Goal: Check status: Check status

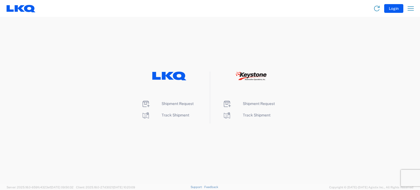
click at [394, 9] on button "Login" at bounding box center [393, 8] width 19 height 9
click at [176, 117] on span "Track Shipment" at bounding box center [175, 115] width 28 height 4
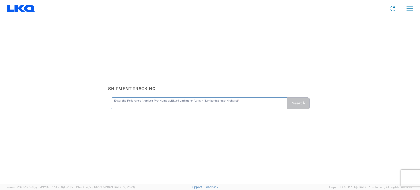
click at [164, 104] on input "text" at bounding box center [199, 103] width 170 height 10
type input "56683687"
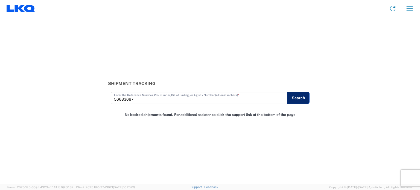
click at [299, 100] on button "Search" at bounding box center [298, 98] width 22 height 12
click at [411, 3] on button "button" at bounding box center [409, 8] width 13 height 13
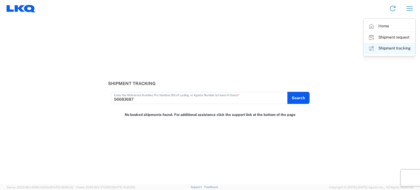
click at [390, 46] on link "Shipment tracking" at bounding box center [388, 48] width 51 height 11
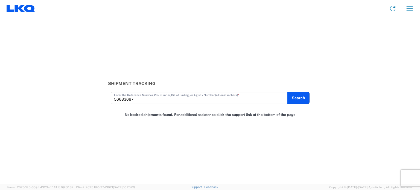
click at [146, 96] on input "56683687" at bounding box center [199, 98] width 170 height 10
drag, startPoint x: 347, startPoint y: 96, endPoint x: 324, endPoint y: 89, distance: 23.5
click at [347, 96] on div "Shipment Tracking 56683687 Enter the Reference Number, Pro Number, Bill of Ladi…" at bounding box center [210, 92] width 420 height 23
click at [292, 97] on button "Search" at bounding box center [298, 98] width 22 height 12
click at [162, 101] on input "56683687" at bounding box center [199, 98] width 170 height 10
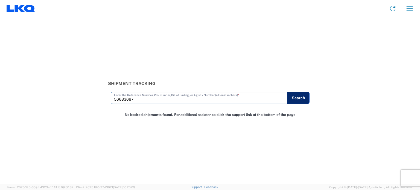
click at [304, 97] on button "Search" at bounding box center [298, 98] width 22 height 12
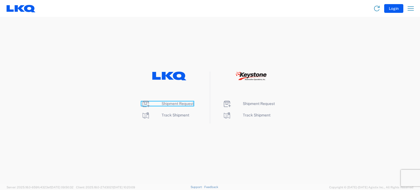
click at [176, 104] on span "Shipment Request" at bounding box center [177, 103] width 32 height 4
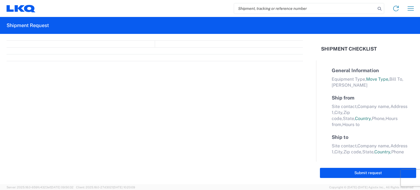
select select "FULL"
select select "LBS"
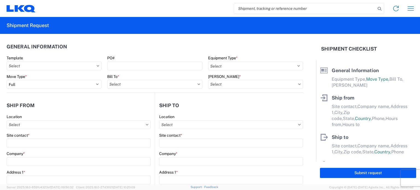
click at [244, 8] on input "search" at bounding box center [304, 8] width 141 height 10
type input "56683687"
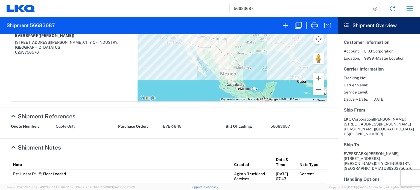
scroll to position [222, 0]
